Goal: Information Seeking & Learning: Learn about a topic

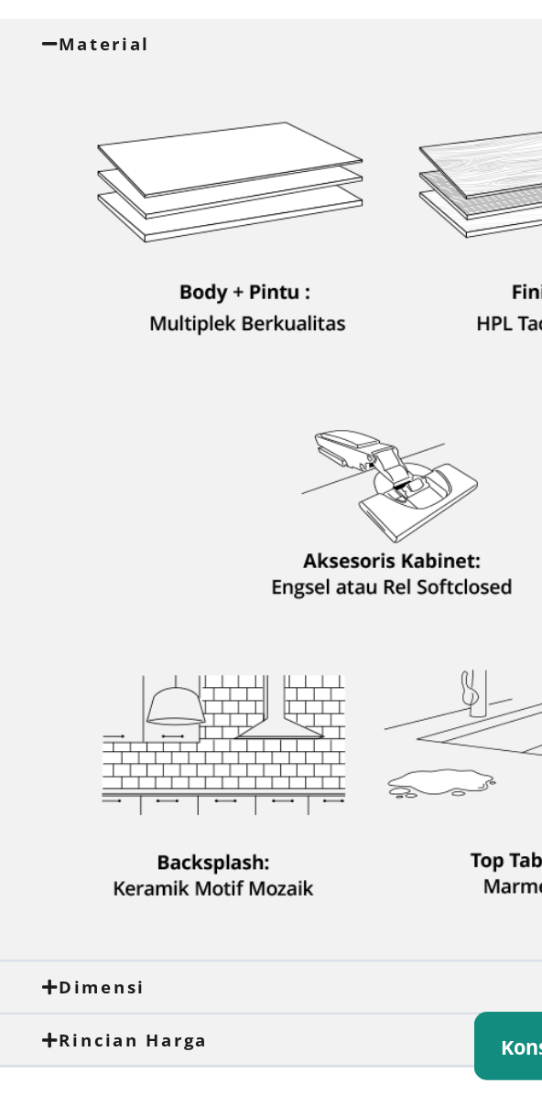
scroll to position [510, 0]
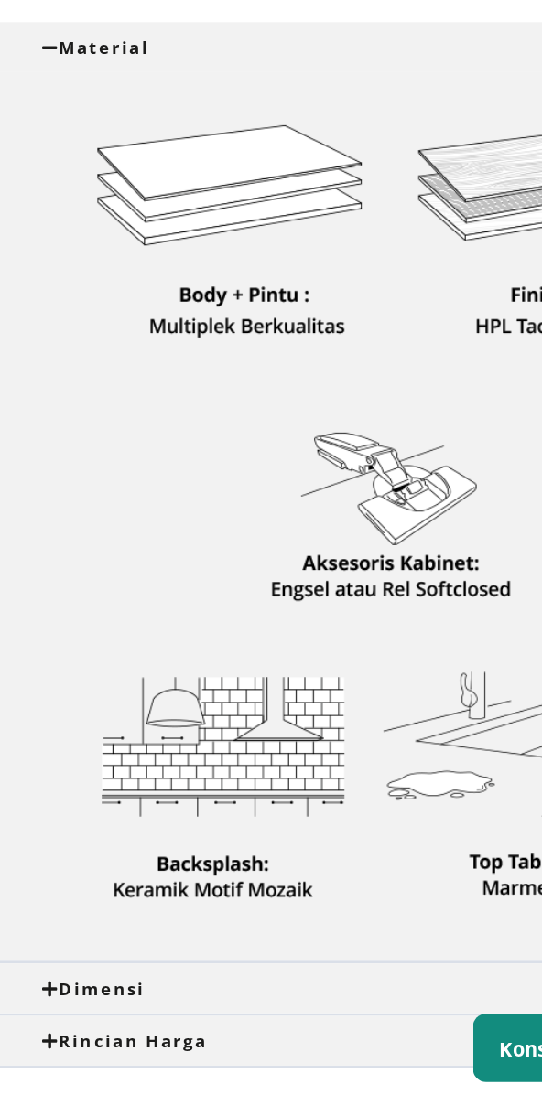
click at [109, 1041] on div "Dimensi" at bounding box center [270, 1037] width 483 height 16
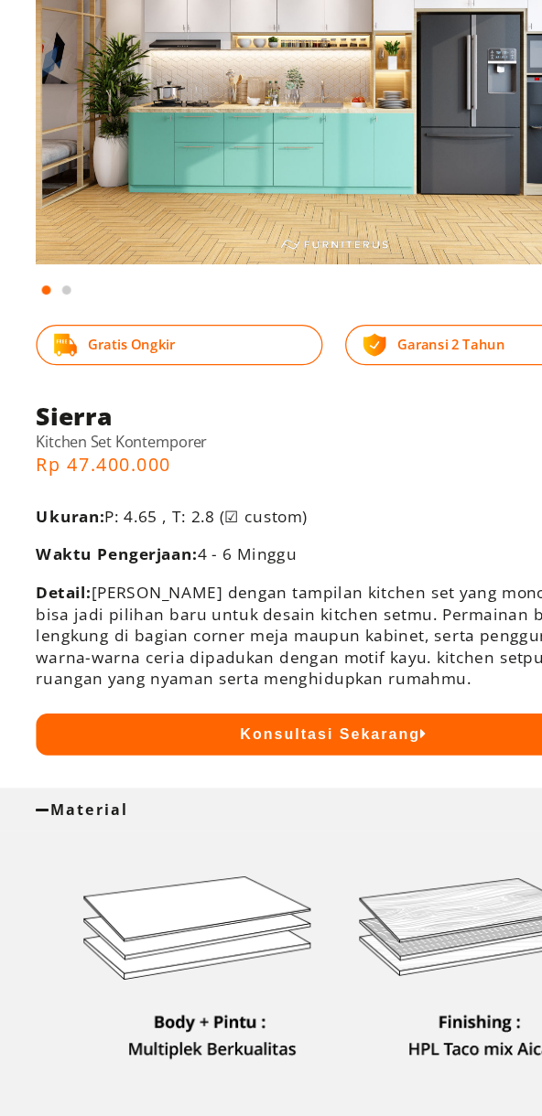
scroll to position [0, 0]
